Goal: Task Accomplishment & Management: Manage account settings

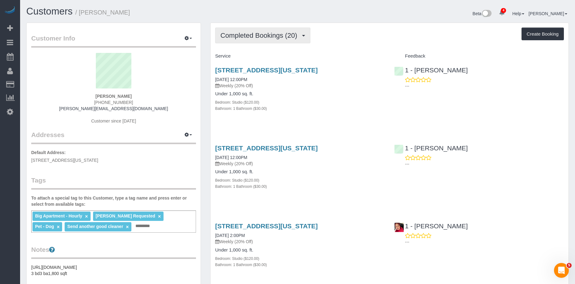
click at [256, 38] on span "Completed Bookings (20)" at bounding box center [260, 36] width 80 height 8
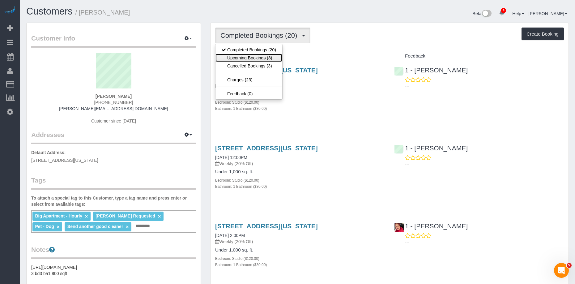
click at [252, 59] on link "Upcoming Bookings (8)" at bounding box center [248, 58] width 67 height 8
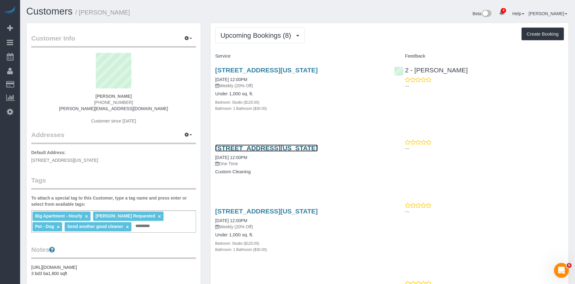
click at [264, 149] on link "153 Bowery, Apt. 6, New York, NY 10002" at bounding box center [266, 147] width 103 height 7
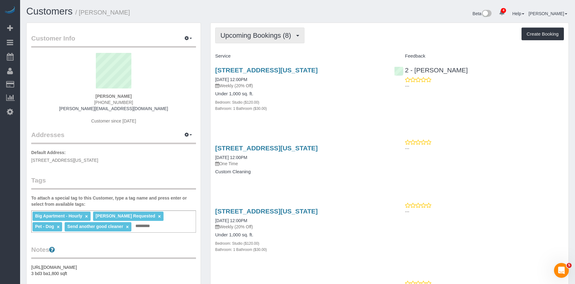
drag, startPoint x: 259, startPoint y: 38, endPoint x: 252, endPoint y: 48, distance: 12.5
click at [258, 38] on span "Upcoming Bookings (8)" at bounding box center [257, 36] width 74 height 8
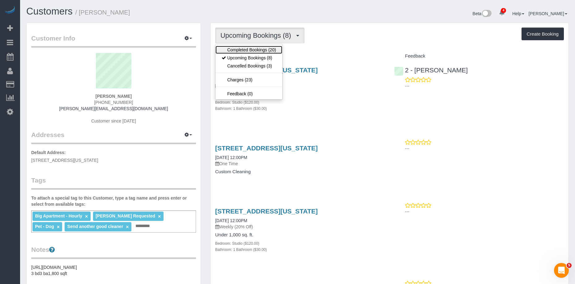
click at [251, 50] on link "Completed Bookings (20)" at bounding box center [248, 50] width 67 height 8
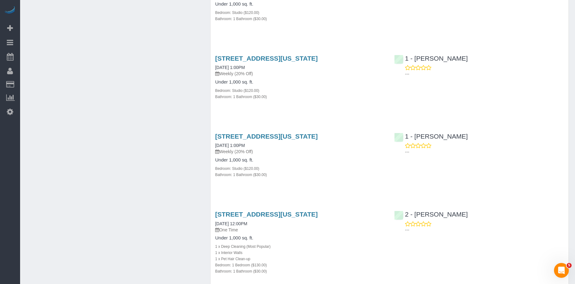
scroll to position [1371, 0]
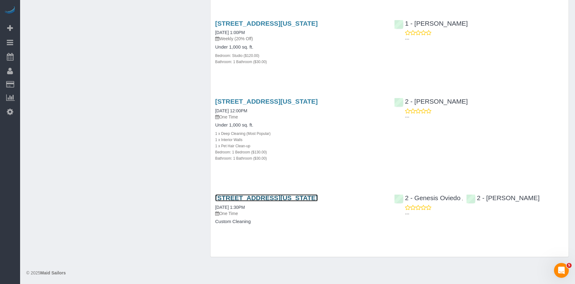
click at [235, 198] on link "153 Bowery, Apt. 6, New York, NY 10002" at bounding box center [266, 197] width 103 height 7
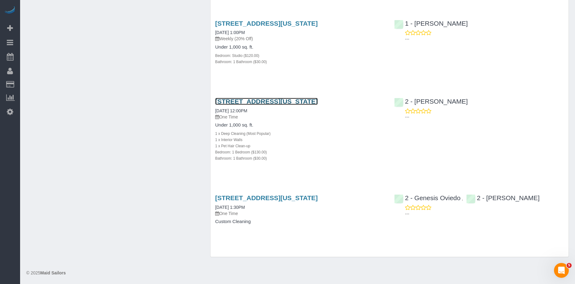
click at [265, 99] on link "153 Bowery, Apt. 6, New York, NY 10002" at bounding box center [266, 101] width 103 height 7
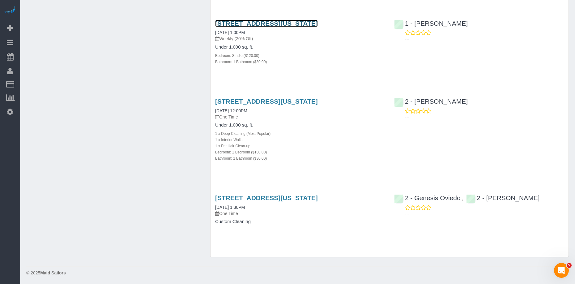
click at [300, 23] on link "153 Bowery, Apt. 6, New York, NY 10002" at bounding box center [266, 23] width 103 height 7
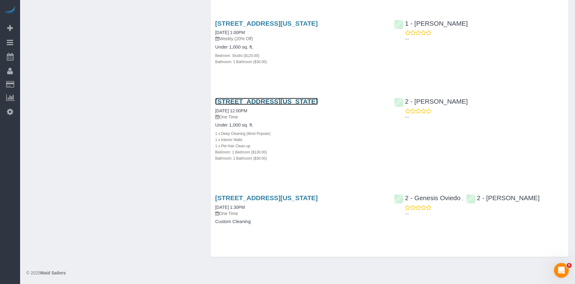
click at [269, 98] on link "153 Bowery, Apt. 6, New York, NY 10002" at bounding box center [266, 101] width 103 height 7
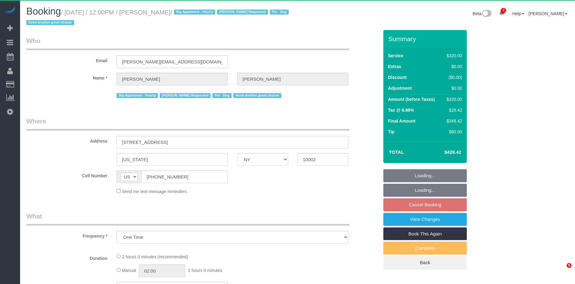
select select "NY"
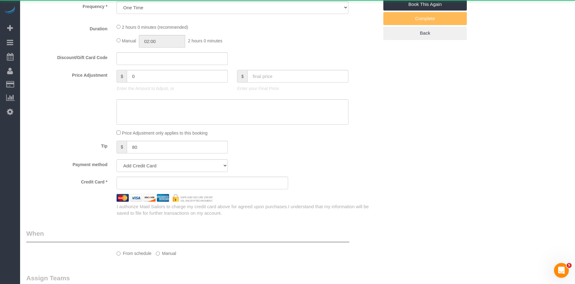
select select "2"
select select "spot5"
select select "number:60"
select select "number:75"
select select "number:13"
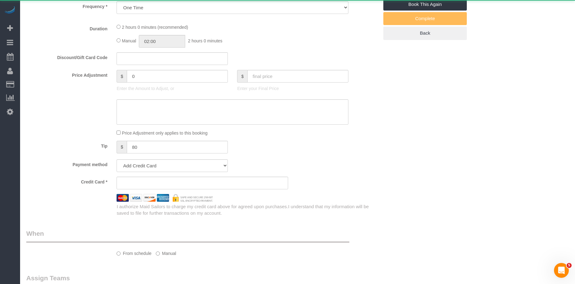
select select "number:7"
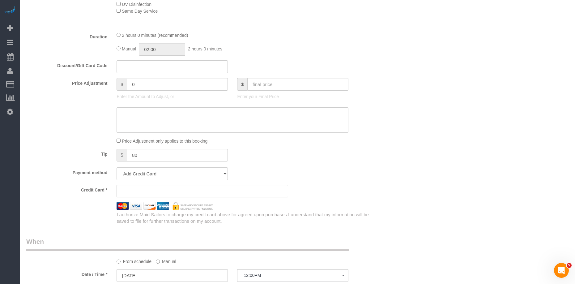
select select "string:stripe-pm_1RnPJq4VGloSiKo7PgNCzlxG"
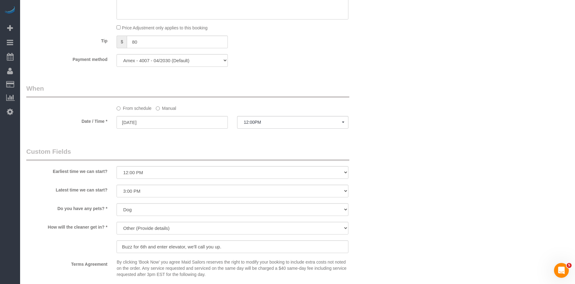
scroll to position [696, 0]
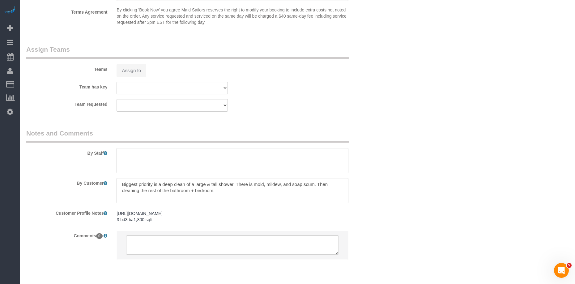
select select "object:947"
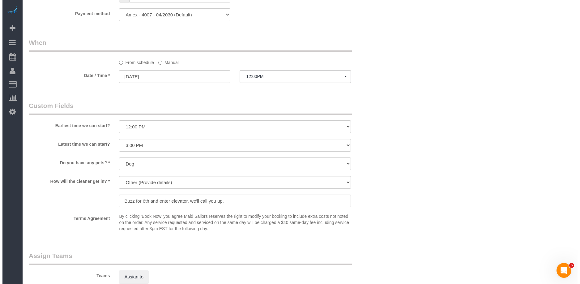
scroll to position [637, 0]
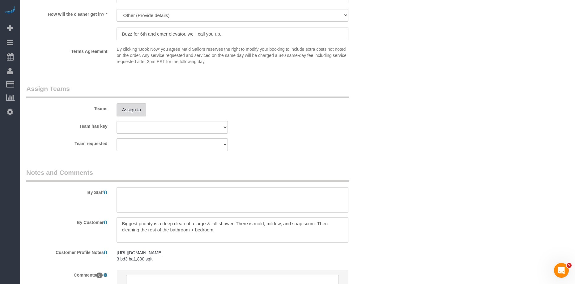
click at [129, 110] on button "Assign to" at bounding box center [131, 109] width 30 height 13
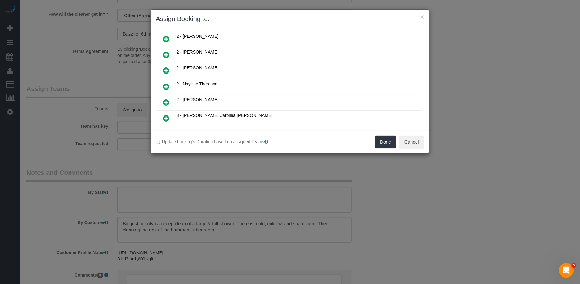
click at [168, 114] on icon at bounding box center [166, 117] width 6 height 7
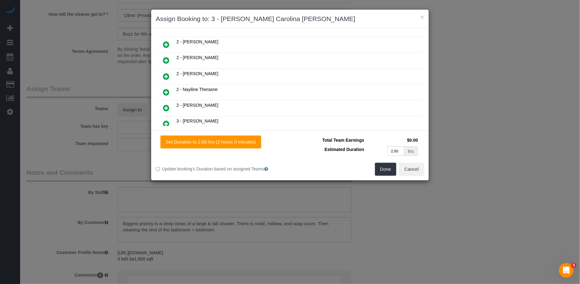
click at [165, 73] on icon at bounding box center [166, 76] width 6 height 7
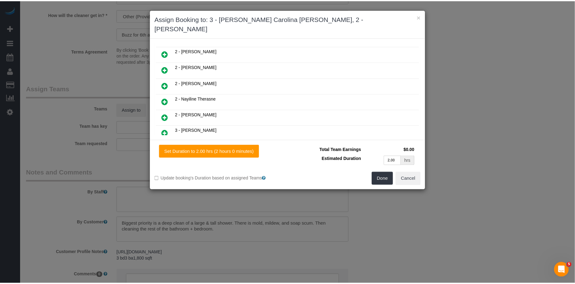
scroll to position [298, 0]
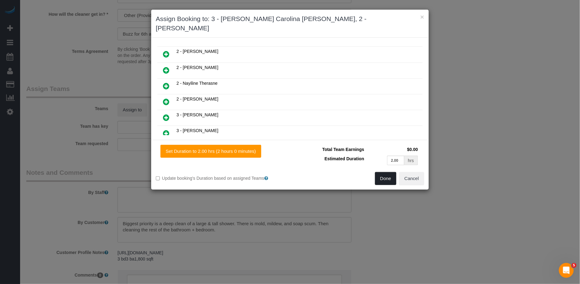
click at [380, 172] on button "Done" at bounding box center [386, 178] width 22 height 13
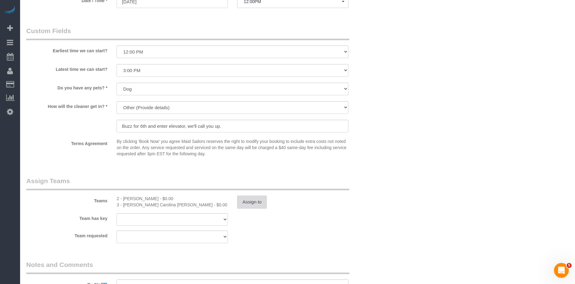
scroll to position [526, 0]
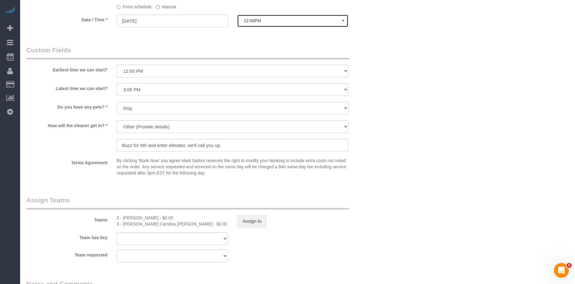
click at [273, 19] on span "12:00PM" at bounding box center [292, 20] width 98 height 5
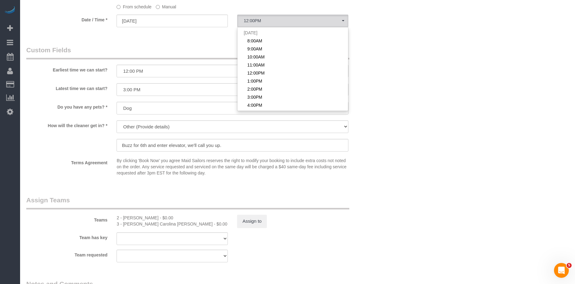
click at [168, 6] on label "Manual" at bounding box center [166, 6] width 20 height 8
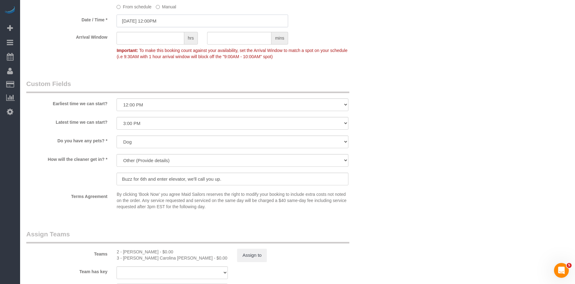
drag, startPoint x: 167, startPoint y: 13, endPoint x: 167, endPoint y: 26, distance: 12.7
click at [166, 20] on input "08/29/2025 12:00PM" at bounding box center [201, 21] width 171 height 13
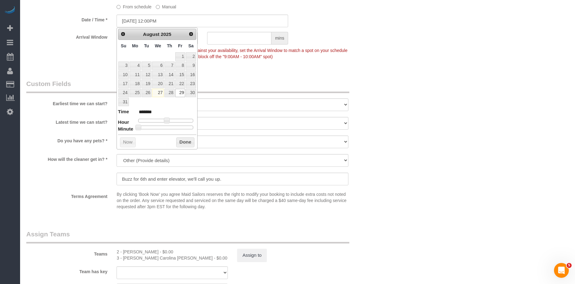
type input "08/29/2025 12:35PM"
type input "*******"
click at [171, 129] on div at bounding box center [165, 127] width 55 height 4
type input "08/29/2025 12:30PM"
type input "*******"
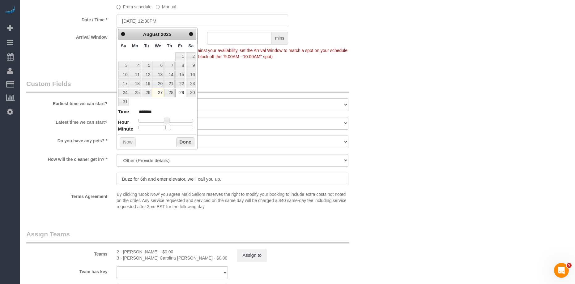
click at [171, 128] on span at bounding box center [168, 128] width 6 height 6
click at [186, 140] on button "Done" at bounding box center [185, 142] width 18 height 10
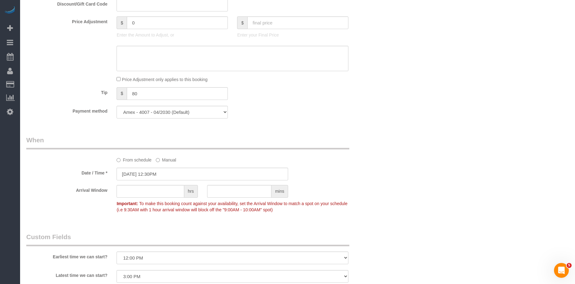
scroll to position [49, 0]
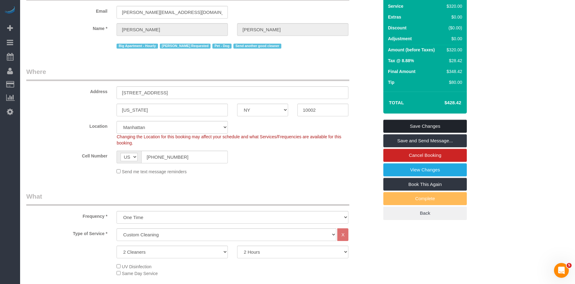
click at [408, 128] on link "Save Changes" at bounding box center [424, 126] width 83 height 13
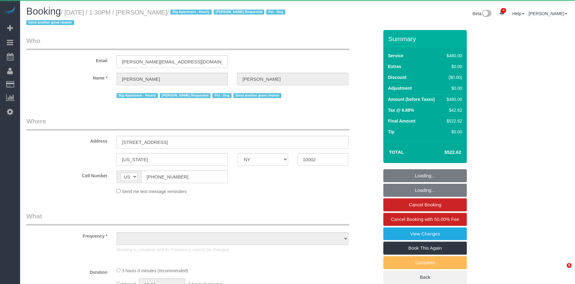
select select "NY"
select select "object:982"
select select "2"
select select "180"
select select "number:58"
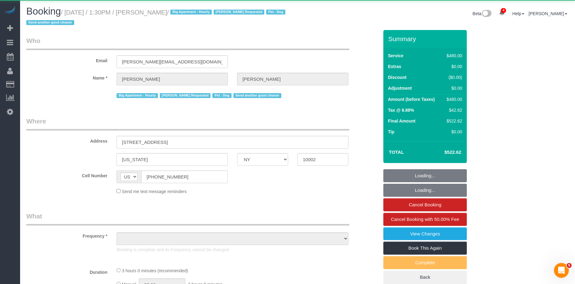
select select "number:74"
select select "number:13"
select select "number:5"
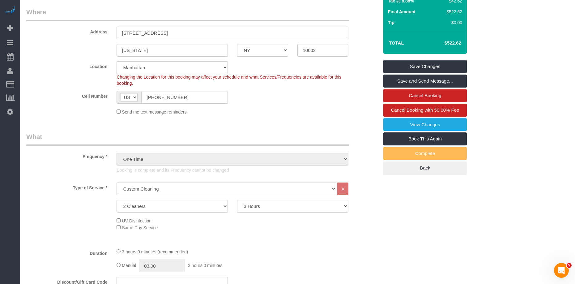
scroll to position [135, 0]
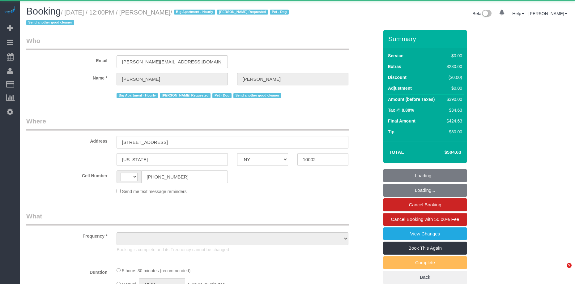
select select "NY"
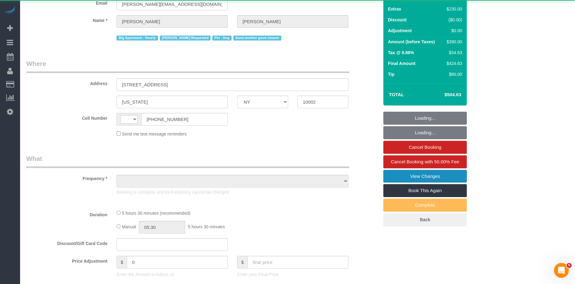
select select "string:[GEOGRAPHIC_DATA]"
select select "object:677"
click at [428, 175] on link "View Changes" at bounding box center [424, 176] width 83 height 13
select select "1"
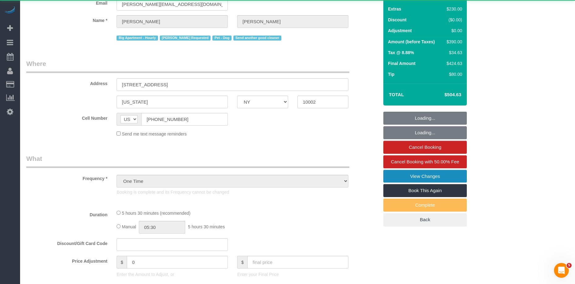
select select "number:57"
select select "number:74"
select select "number:13"
select select "number:5"
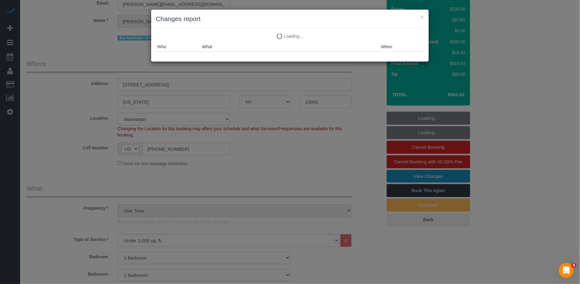
select select "object:1377"
select select "spot1"
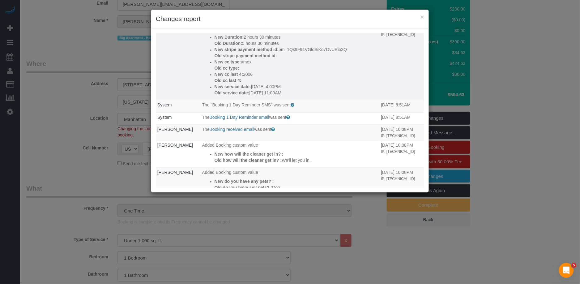
scroll to position [257, 0]
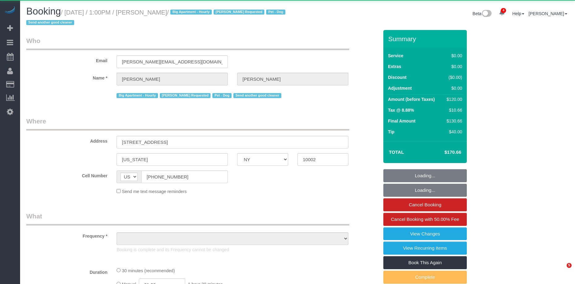
select select "NY"
select select "object:679"
select select "spot1"
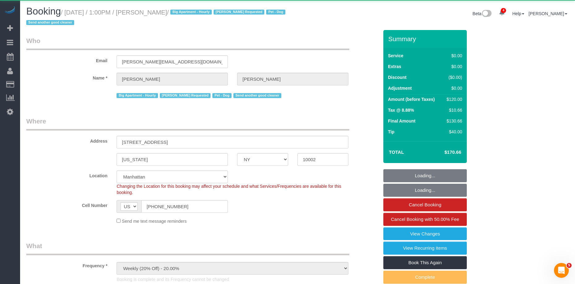
select select "object:796"
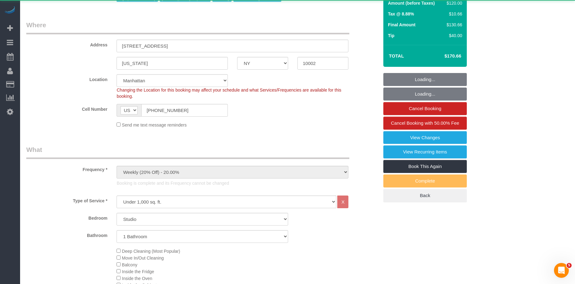
select select "number:59"
select select "number:75"
select select "number:13"
select select "number:5"
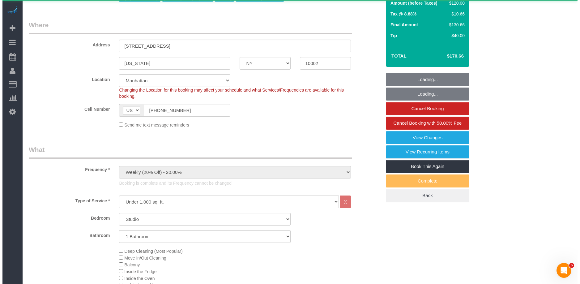
scroll to position [121, 0]
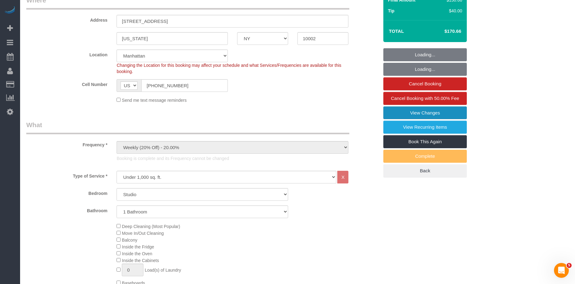
click at [418, 116] on link "View Changes" at bounding box center [424, 112] width 83 height 13
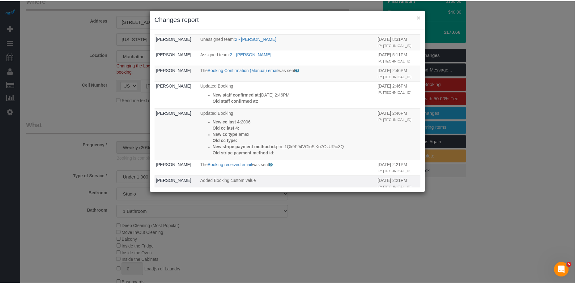
scroll to position [150, 0]
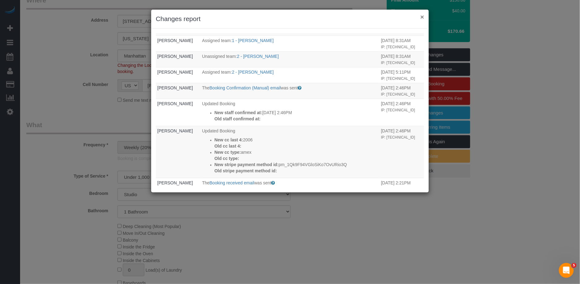
click at [421, 17] on button "×" at bounding box center [422, 17] width 4 height 6
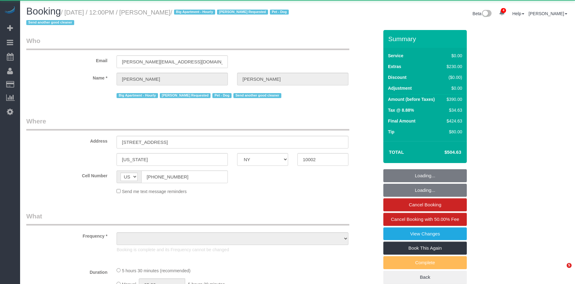
select select "NY"
select select "object:677"
select select "1"
select select "spot1"
select select "number:57"
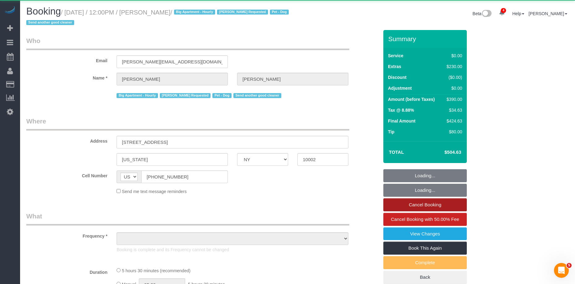
select select "number:74"
select select "number:13"
select select "number:5"
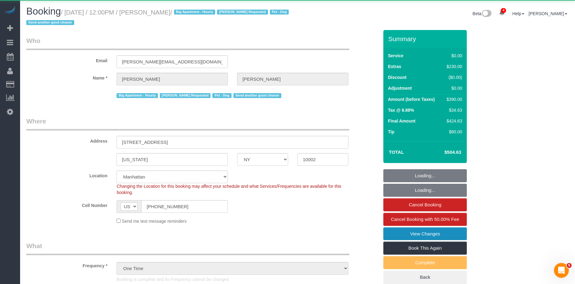
select select "object:939"
select select "1"
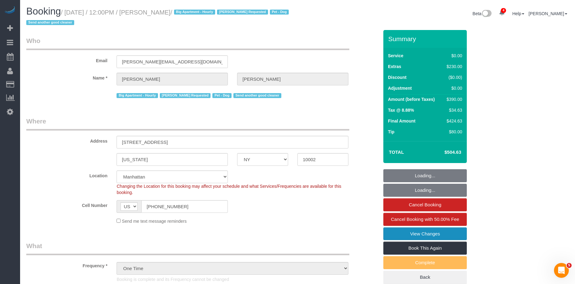
click at [436, 237] on link "View Changes" at bounding box center [424, 233] width 83 height 13
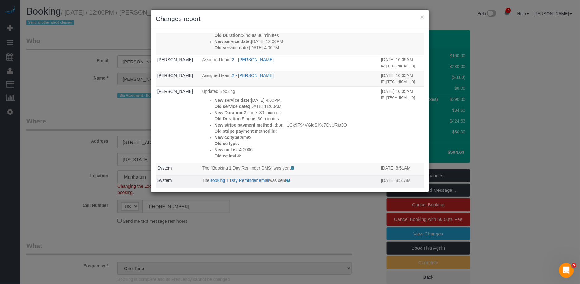
scroll to position [184, 0]
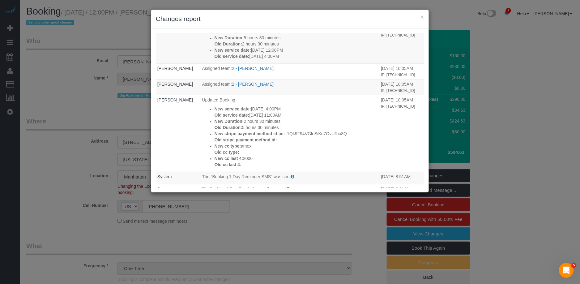
click at [419, 18] on h3 "Changes report" at bounding box center [290, 18] width 268 height 9
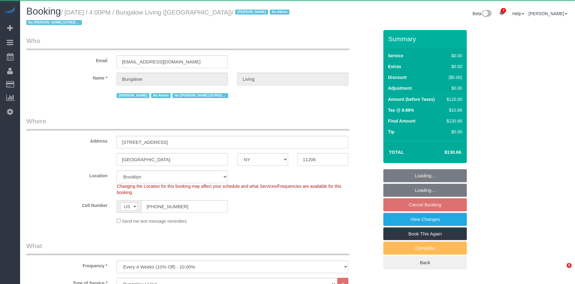
select select "NY"
select select "number:89"
select select "number:90"
select select "number:15"
select select "number:7"
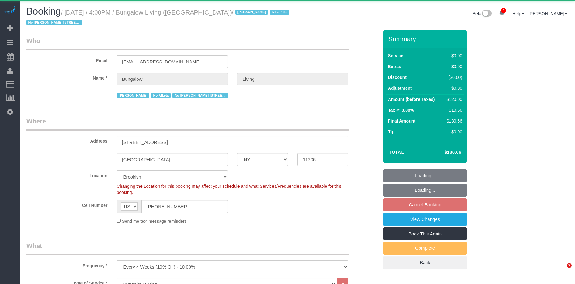
select select "number:21"
select select
select select "object:1368"
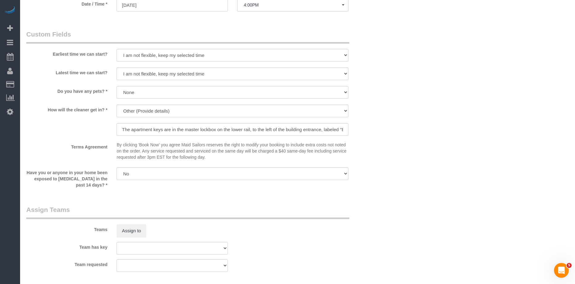
scroll to position [530, 0]
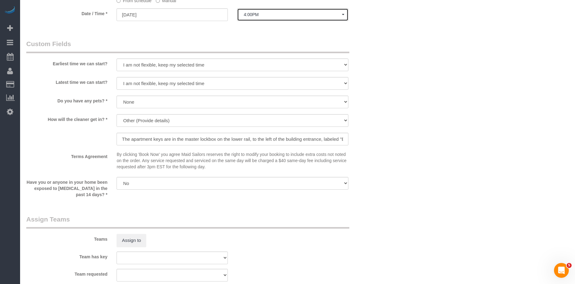
click at [273, 10] on button "4:00PM" at bounding box center [292, 14] width 111 height 13
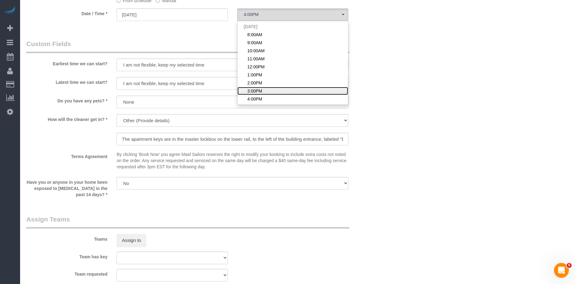
click at [256, 90] on span "3:00PM" at bounding box center [254, 91] width 15 height 6
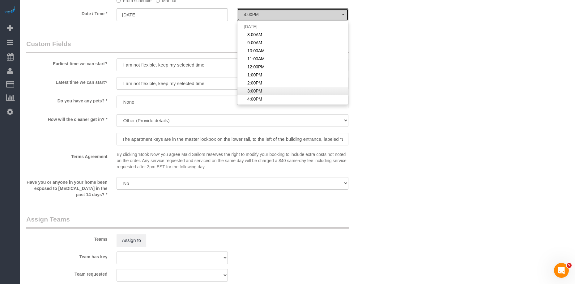
select select "spot68"
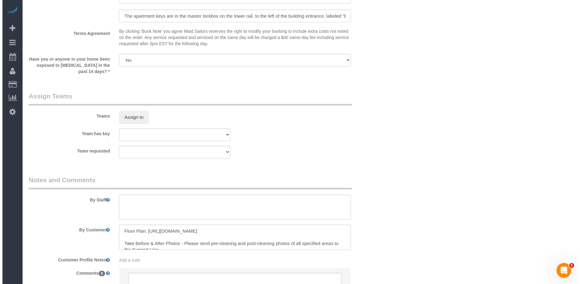
scroll to position [665, 0]
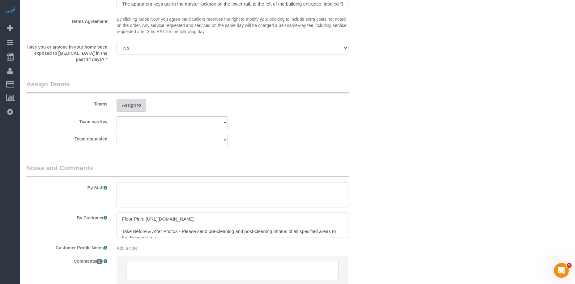
click at [137, 104] on button "Assign to" at bounding box center [131, 105] width 30 height 13
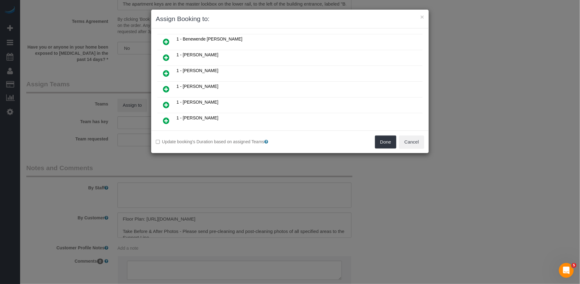
scroll to position [47, 0]
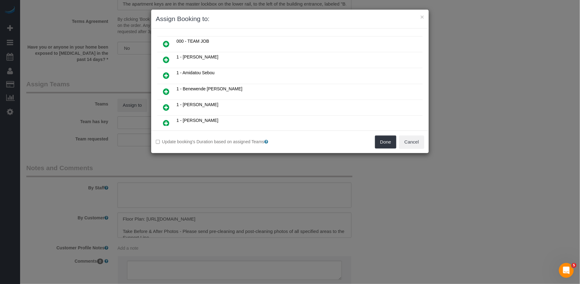
click at [165, 105] on icon at bounding box center [166, 106] width 6 height 7
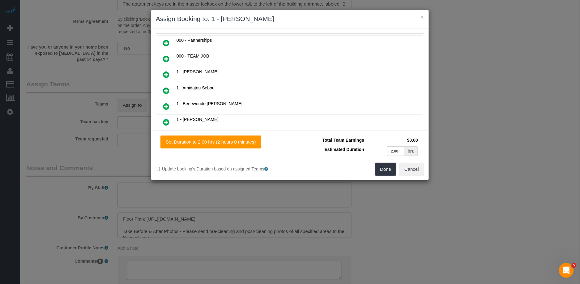
scroll to position [61, 0]
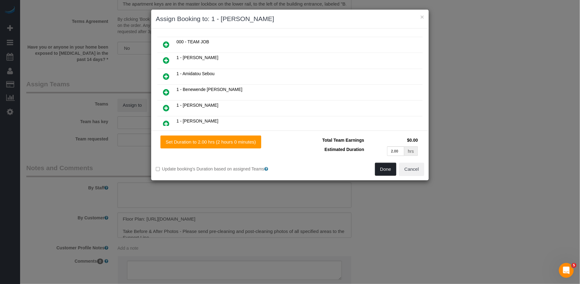
click at [377, 170] on button "Done" at bounding box center [386, 169] width 22 height 13
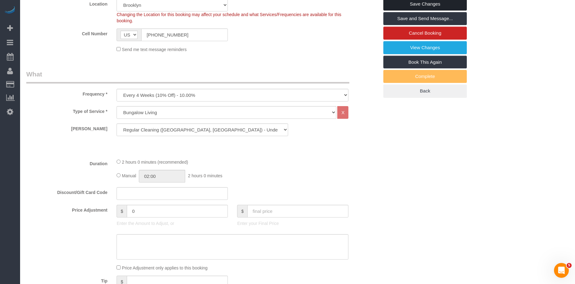
scroll to position [0, 0]
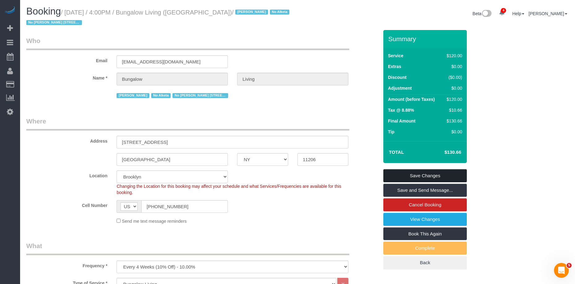
click at [442, 171] on link "Save Changes" at bounding box center [424, 175] width 83 height 13
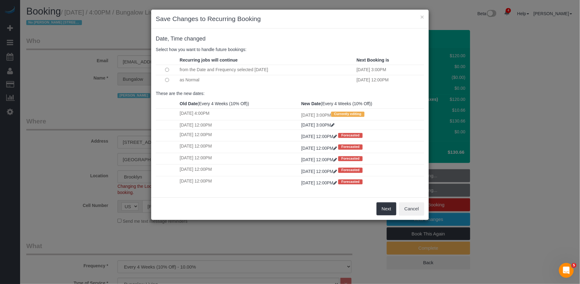
click at [169, 81] on td at bounding box center [167, 80] width 22 height 10
click at [380, 212] on button "Next" at bounding box center [386, 208] width 20 height 13
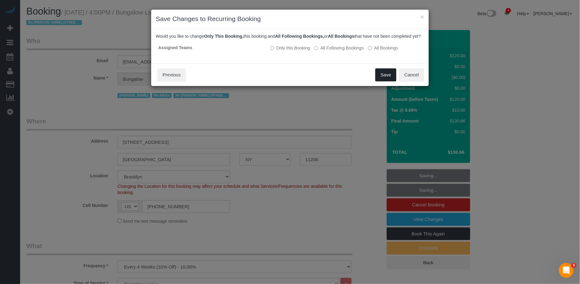
click at [382, 78] on button "Save" at bounding box center [385, 74] width 21 height 13
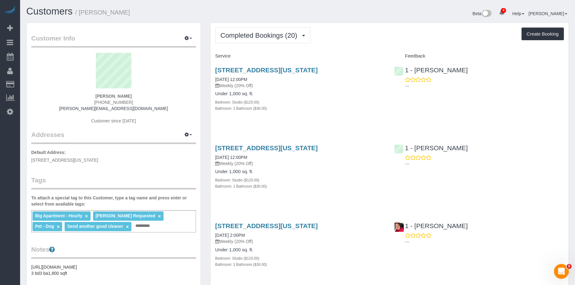
drag, startPoint x: 127, startPoint y: 98, endPoint x: 79, endPoint y: 97, distance: 47.9
click at [79, 97] on div "[PERSON_NAME] [PHONE_NUMBER] [PERSON_NAME][EMAIL_ADDRESS][DOMAIN_NAME] Customer…" at bounding box center [113, 91] width 165 height 77
copy strong "Jeffrey Rogers"
click at [255, 71] on link "153 Bowery, Apt. 6, New York, NY 10002" at bounding box center [266, 69] width 103 height 7
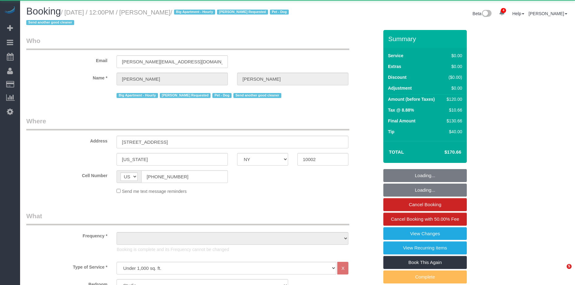
select select "NY"
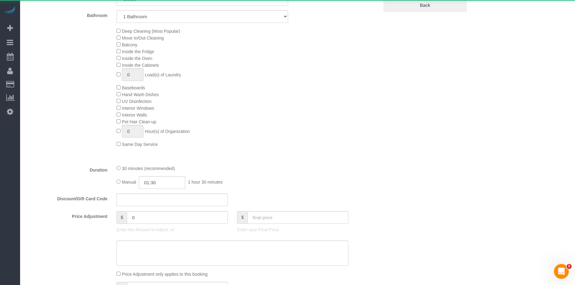
select select "string:stripe-pm_1RnPJq4VGloSiKo7PgNCzlxG"
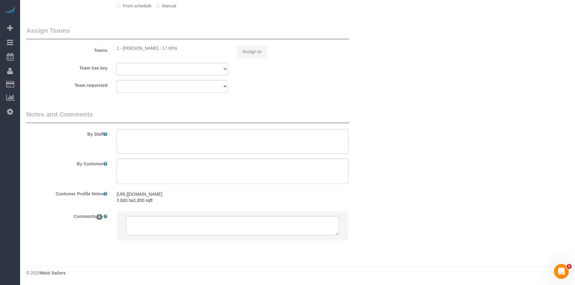
select select "object:788"
select select "spot1"
select select "number:59"
select select "number:75"
select select "number:13"
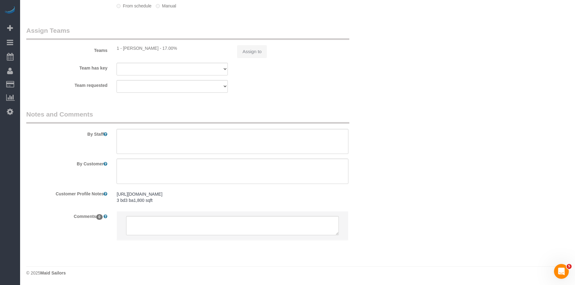
select select "number:5"
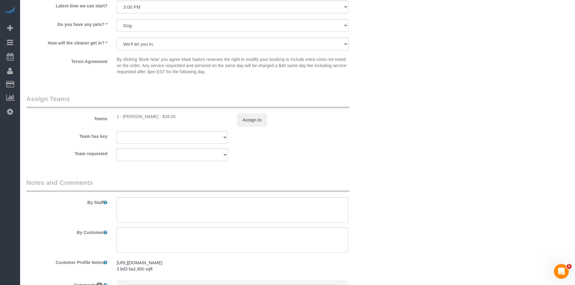
scroll to position [838, 0]
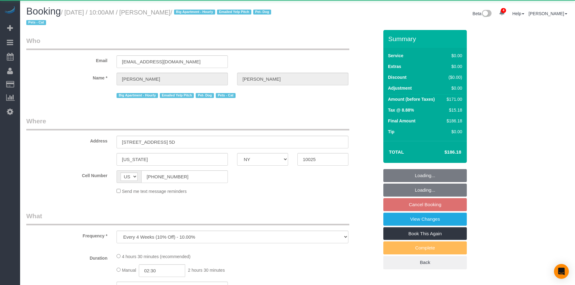
select select "NY"
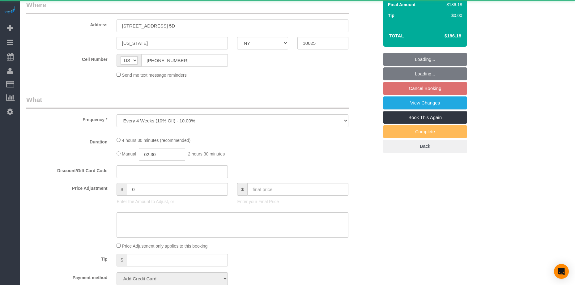
select select "object:922"
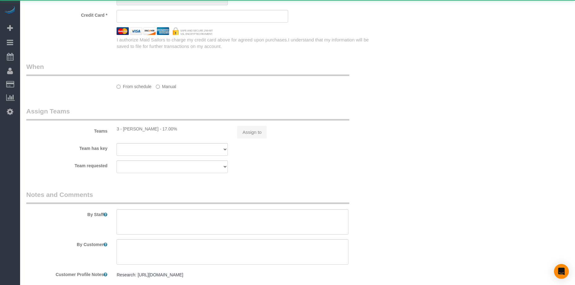
select select "2"
select select "spot3"
select select "number:57"
select select "number:72"
select select "number:14"
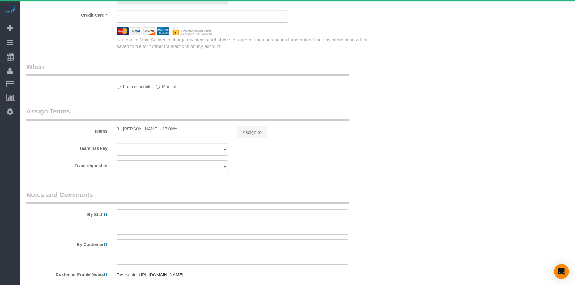
select select "number:5"
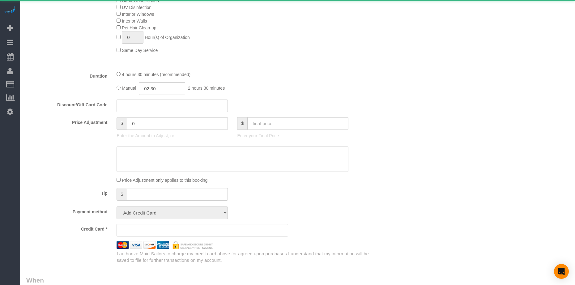
select select "string:stripe-pm_1Rizrv4VGloSiKo7XS70dTnu"
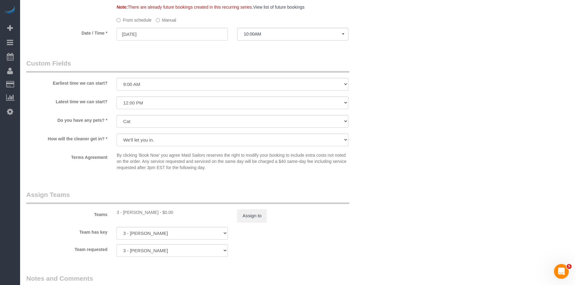
scroll to position [647, 0]
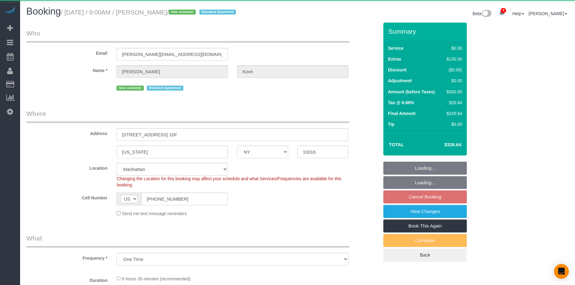
select select "NY"
select select "object:660"
select select "string:stripe-pm_1RzeZv4VGloSiKo7d8ARvdQf"
select select "2"
select select "spot2"
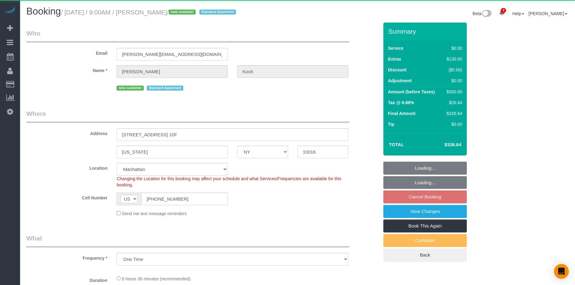
select select "number:89"
select select "number:72"
select select "number:15"
select select "number:7"
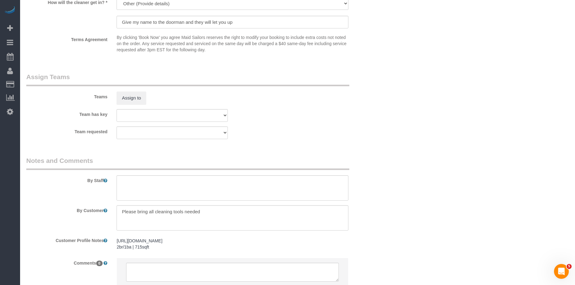
scroll to position [826, 0]
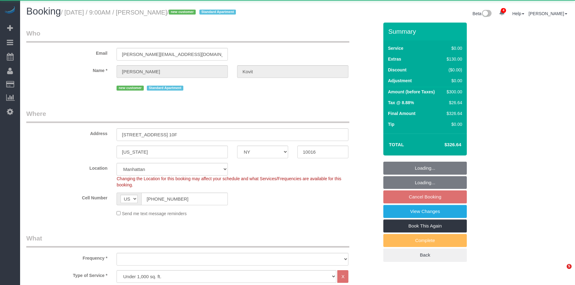
select select "NY"
select select "2"
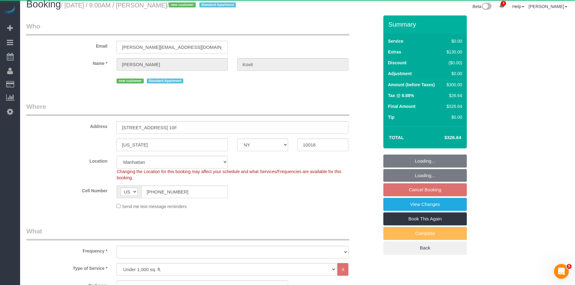
select select "object:908"
select select "string:stripe-pm_1RzeZv4VGloSiKo7d8ARvdQf"
select select "2"
select select "spot2"
select select "number:89"
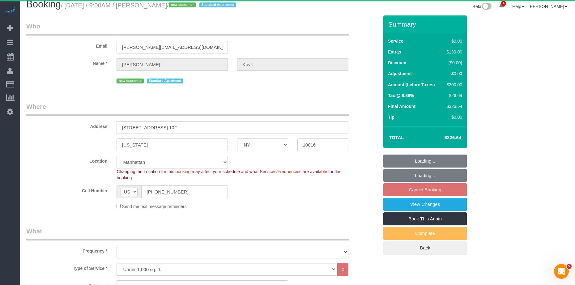
select select "number:72"
select select "number:15"
select select "number:7"
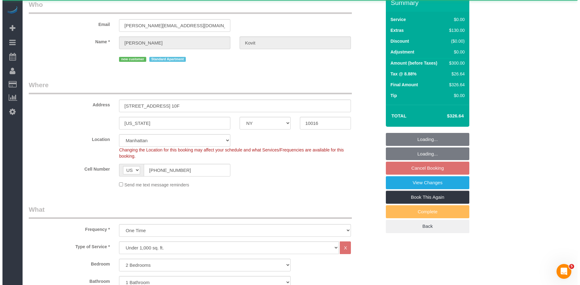
scroll to position [50, 0]
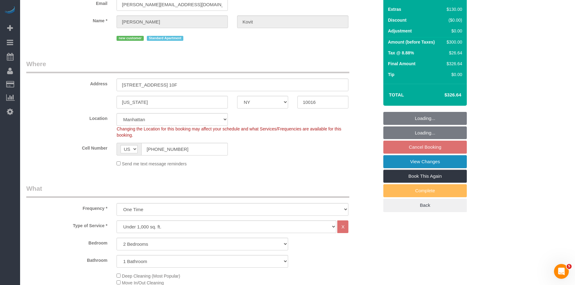
click at [434, 160] on link "View Changes" at bounding box center [424, 161] width 83 height 13
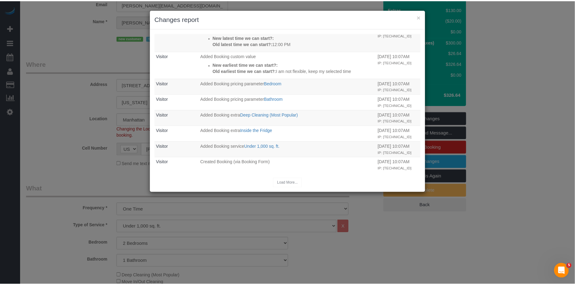
scroll to position [0, 0]
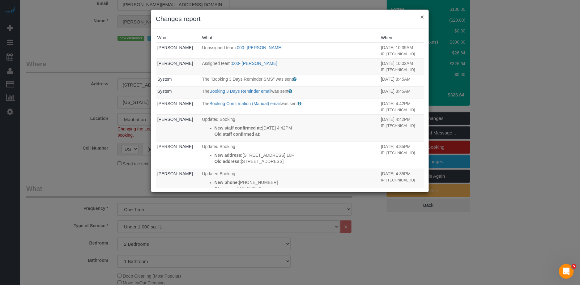
click at [423, 17] on button "×" at bounding box center [422, 17] width 4 height 6
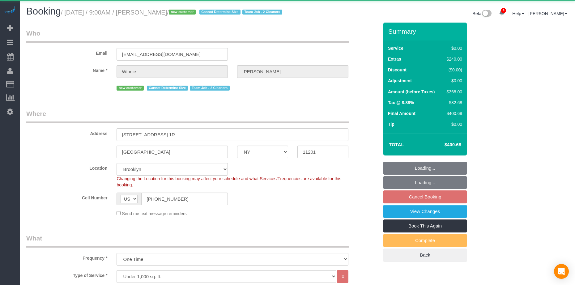
select select "NY"
select select "spot2"
select select "object:923"
select select "spot62"
select select "string:stripe-pm_1RuI8U4VGloSiKo7aRlM8gv6"
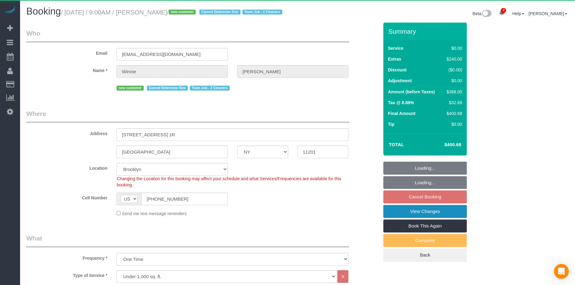
select select "2"
select select "number:89"
select select "number:74"
select select "number:15"
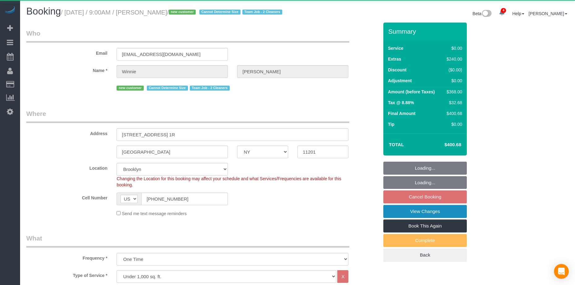
select select "number:5"
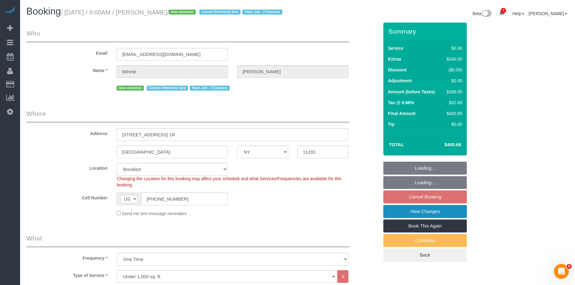
click at [447, 218] on link "View Changes" at bounding box center [424, 211] width 83 height 13
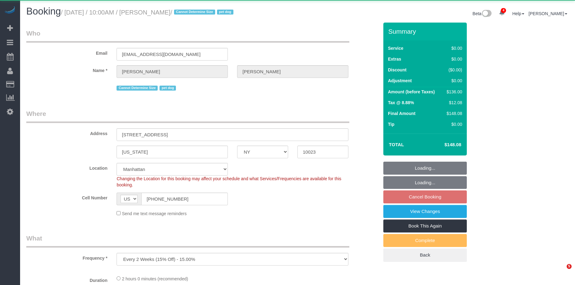
select select "NY"
select select "number:57"
select select "number:75"
select select "number:13"
select select "number:6"
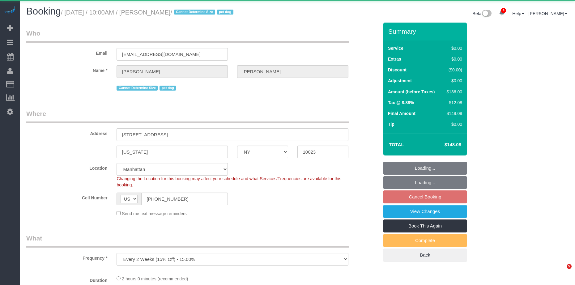
select select "object:919"
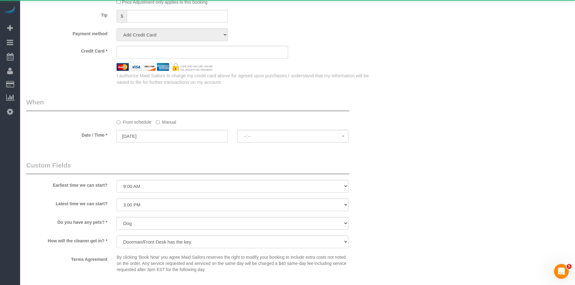
select select "string:stripe-pm_1RMZCL4VGloSiKo7DWvxFkK9"
select select "spot3"
select select "1"
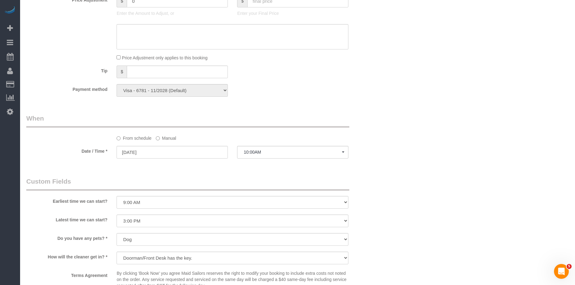
scroll to position [535, 0]
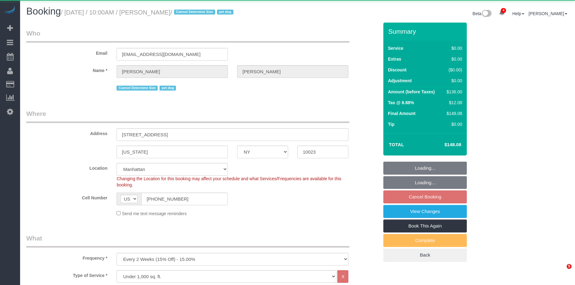
select select "NY"
select select "1"
select select "object:950"
select select "1"
select select "spot3"
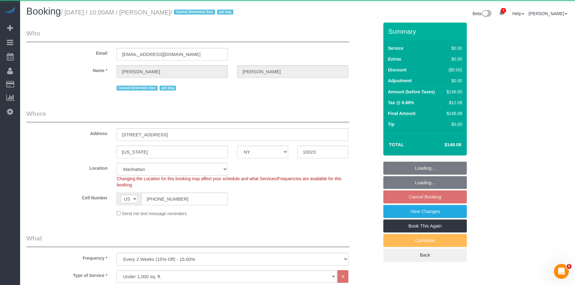
select select "number:57"
select select "number:75"
select select "number:13"
select select "number:6"
select select "string:stripe-pm_1RMZCL4VGloSiKo7DWvxFkK9"
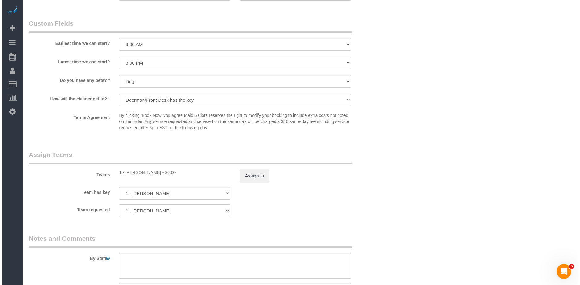
scroll to position [697, 0]
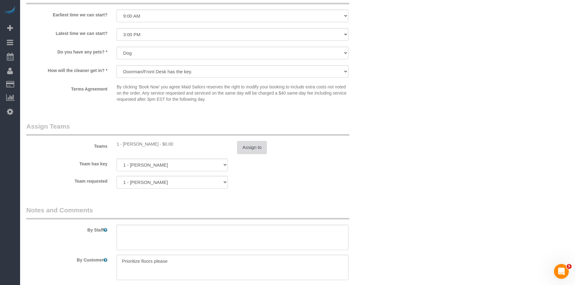
click at [254, 152] on button "Assign to" at bounding box center [252, 147] width 30 height 13
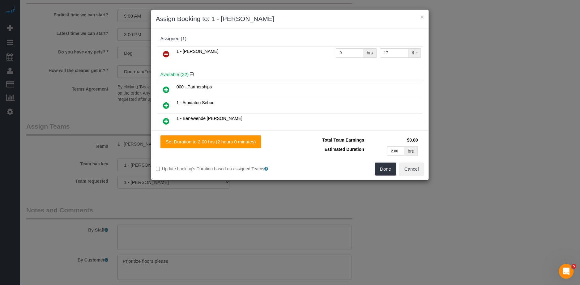
click at [161, 52] on link at bounding box center [166, 54] width 15 height 12
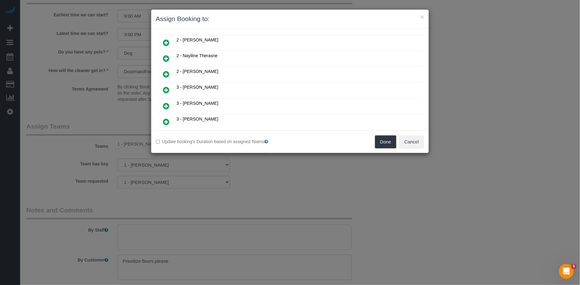
scroll to position [267, 0]
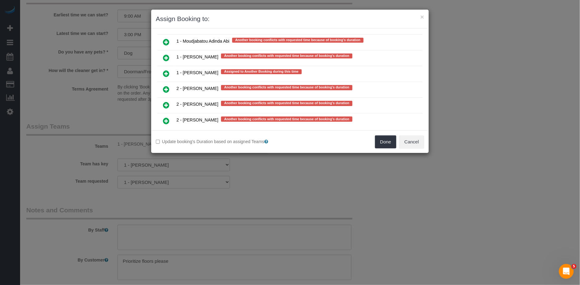
click at [174, 66] on td at bounding box center [166, 74] width 18 height 16
click at [163, 68] on link at bounding box center [166, 74] width 15 height 12
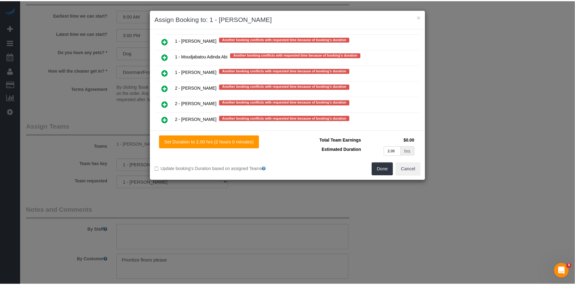
scroll to position [1112, 0]
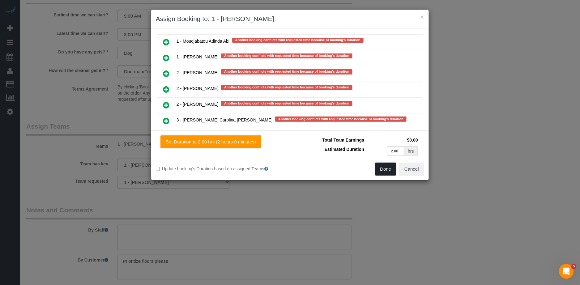
click at [381, 167] on button "Done" at bounding box center [386, 169] width 22 height 13
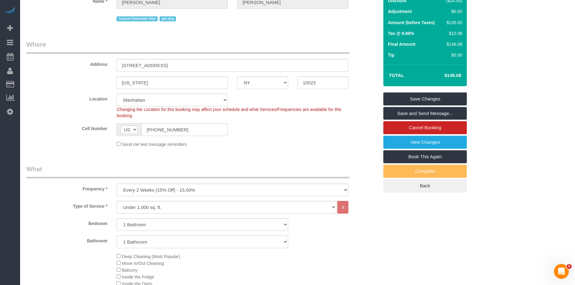
scroll to position [0, 0]
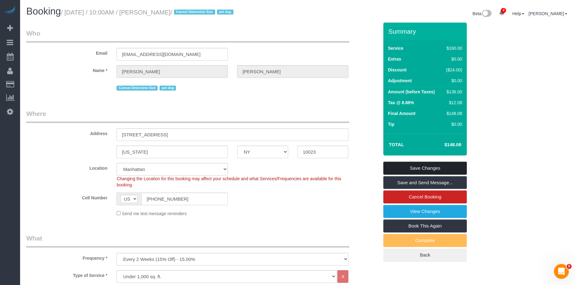
click at [421, 163] on link "Save Changes" at bounding box center [424, 168] width 83 height 13
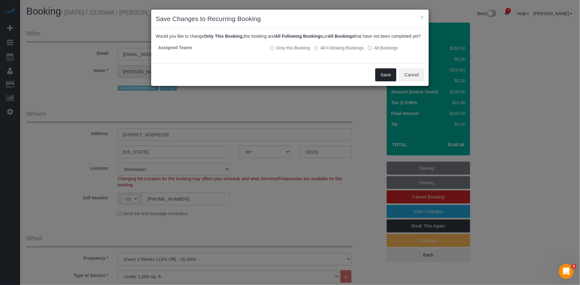
drag, startPoint x: 382, startPoint y: 81, endPoint x: 377, endPoint y: 71, distance: 10.9
click at [382, 81] on button "Save" at bounding box center [385, 74] width 21 height 13
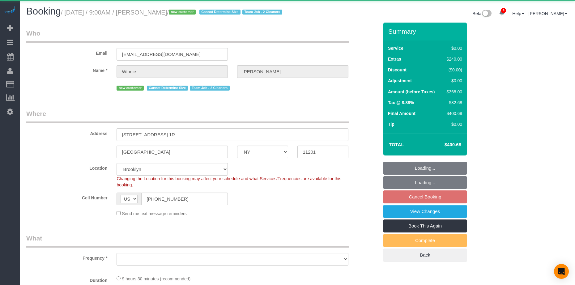
select select "NY"
select select "object:923"
select select "2"
select select "spot2"
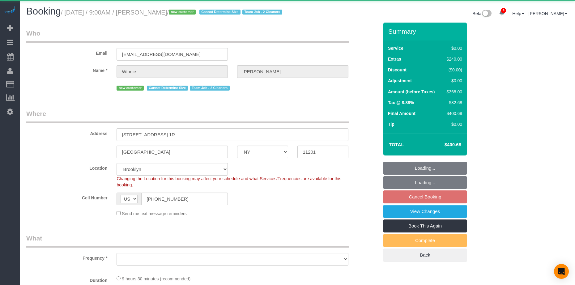
select select "number:89"
select select "number:74"
select select "number:15"
select select "number:5"
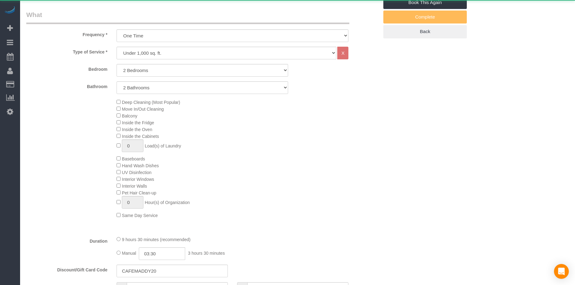
select select "string:stripe-pm_1RuI8U4VGloSiKo7aRlM8gv6"
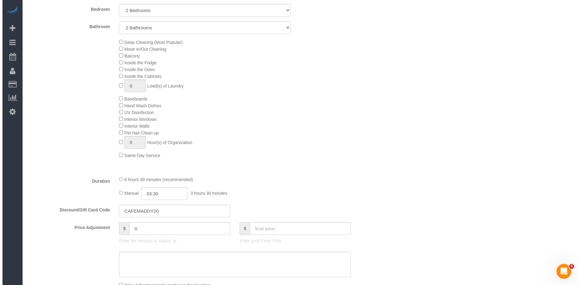
scroll to position [70, 0]
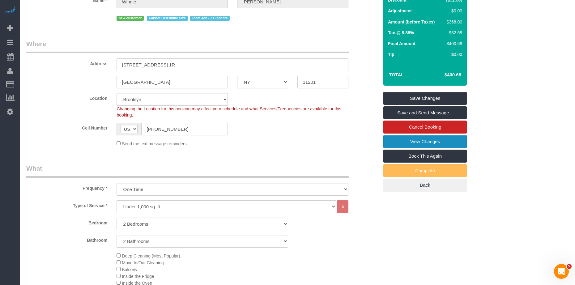
click at [456, 148] on link "View Changes" at bounding box center [424, 141] width 83 height 13
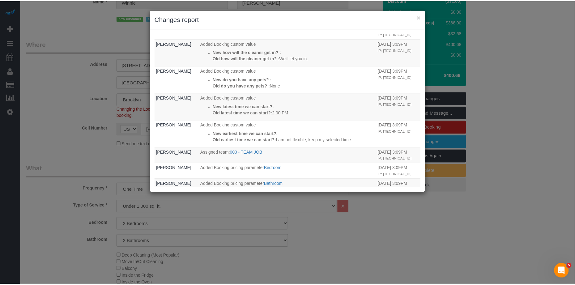
scroll to position [23, 0]
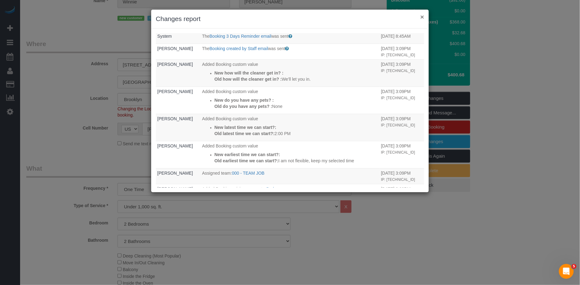
click at [421, 16] on button "×" at bounding box center [422, 17] width 4 height 6
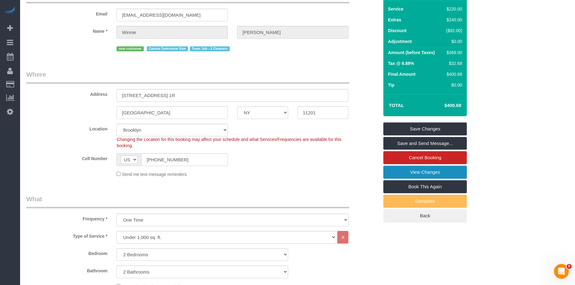
scroll to position [0, 0]
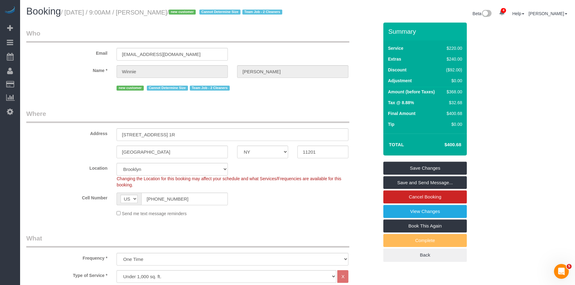
drag, startPoint x: 181, startPoint y: 13, endPoint x: 149, endPoint y: 13, distance: 32.7
click at [149, 13] on small "/ August 29, 2025 / 9:00AM / Winnie Moy / new customer Cannot Determine Size Te…" at bounding box center [172, 12] width 223 height 7
copy small "Winnie Moy"
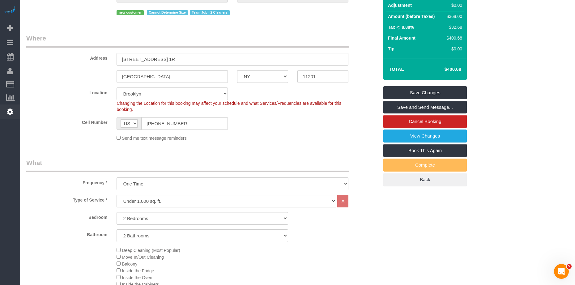
scroll to position [229, 0]
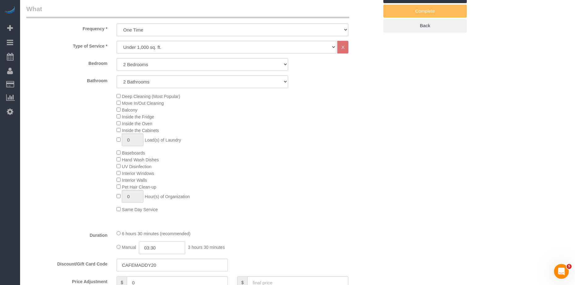
click at [166, 254] on input "03:30" at bounding box center [162, 247] width 46 height 13
type input "03:00"
click at [153, 207] on li "03:00" at bounding box center [154, 209] width 27 height 8
select select "spot62"
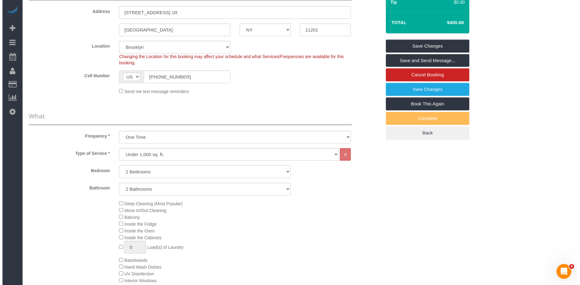
scroll to position [0, 0]
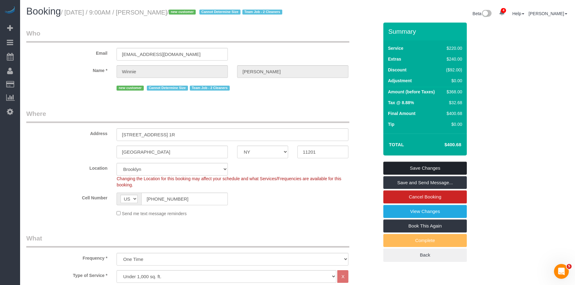
click at [427, 174] on link "Save Changes" at bounding box center [424, 168] width 83 height 13
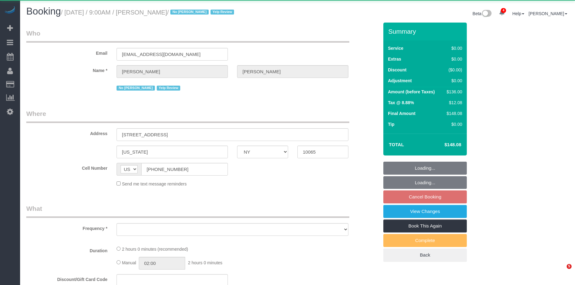
select select "NY"
select select "object:919"
select select "1"
select select "spot2"
select select "number:89"
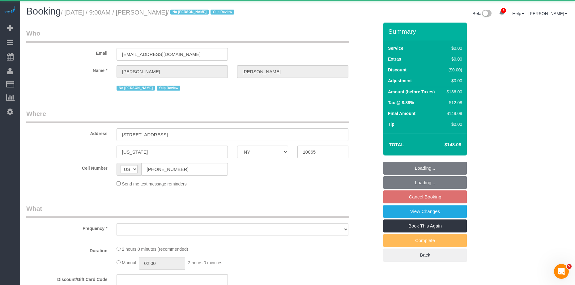
select select "number:90"
select select "number:15"
select select "number:5"
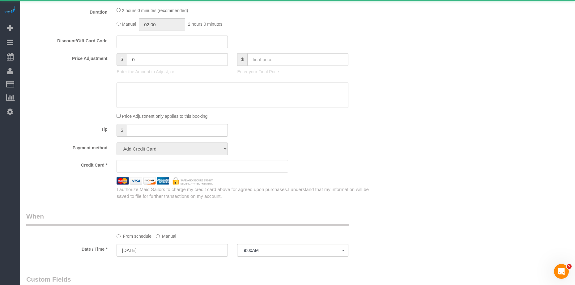
select select "string:stripe-pm_1IilJ74VGloSiKo7yjH4kSKu"
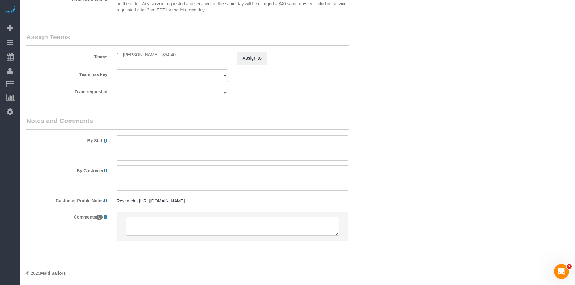
scroll to position [789, 0]
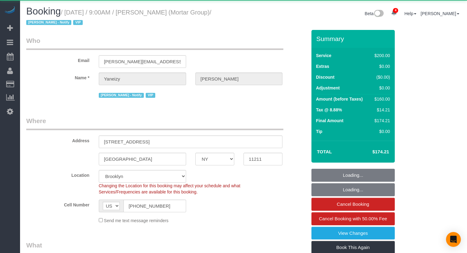
select select "NY"
select select "150"
select select "object:904"
select select "string:stripe-pm_1RNxVG4VGloSiKo7QUT6i4DB"
select select "spot54"
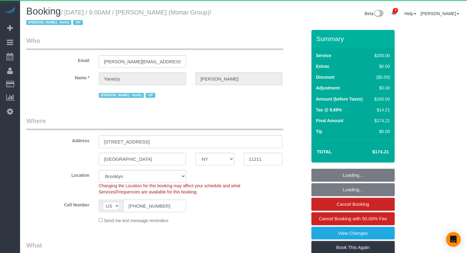
select select "number:56"
select select "number:79"
select select "number:15"
select select "number:7"
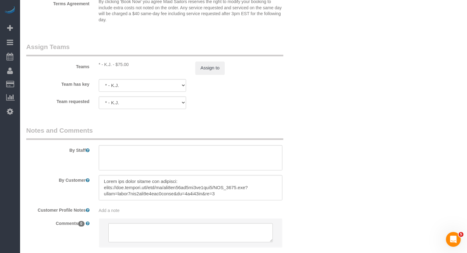
scroll to position [725, 0]
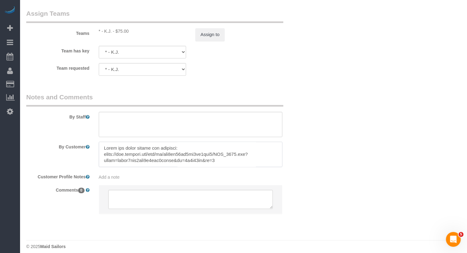
click at [231, 149] on textarea at bounding box center [191, 154] width 184 height 25
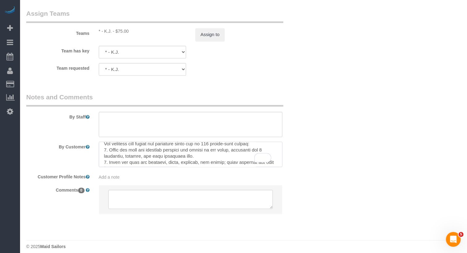
scroll to position [0, 0]
